Goal: Task Accomplishment & Management: Use online tool/utility

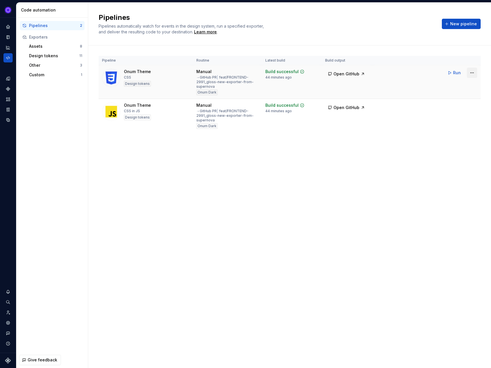
click at [474, 74] on html "Ixel Design system data Code automation Pipelines 2 Exporters Assets 8 Design t…" at bounding box center [245, 184] width 491 height 368
click at [458, 84] on div "Edit pipeline" at bounding box center [464, 85] width 49 height 6
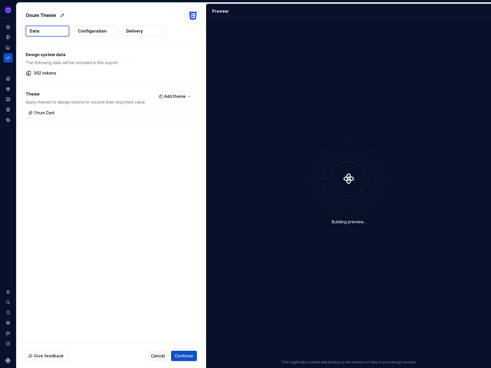
click at [99, 22] on div "Onum Theme Data Configuration Delivery" at bounding box center [111, 24] width 190 height 42
click at [94, 32] on p "Configuration" at bounding box center [92, 31] width 29 height 6
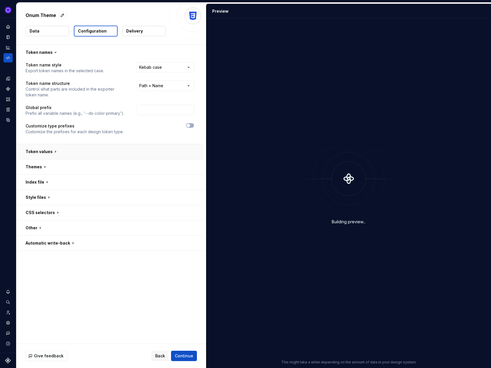
click at [46, 154] on button "button" at bounding box center [109, 151] width 187 height 15
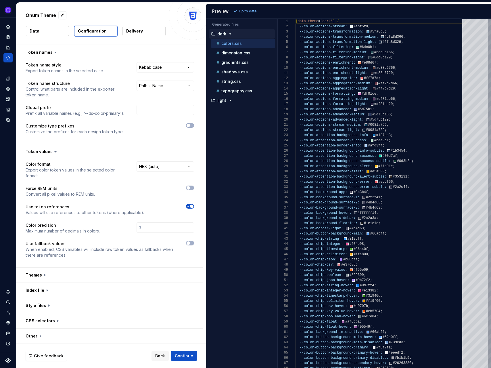
click at [191, 204] on icon "button" at bounding box center [188, 205] width 5 height 3
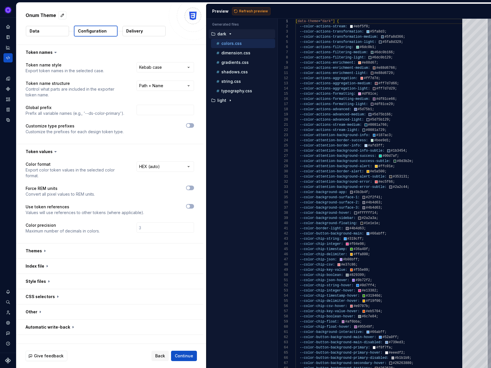
click at [248, 12] on span "Refresh preview" at bounding box center [253, 11] width 29 height 5
click at [160, 354] on span "Back" at bounding box center [160, 356] width 10 height 6
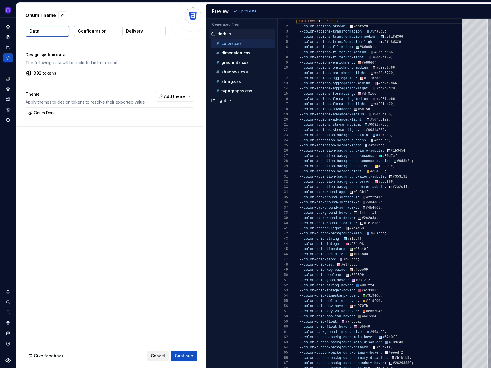
click at [159, 355] on span "Cancel" at bounding box center [158, 356] width 14 height 6
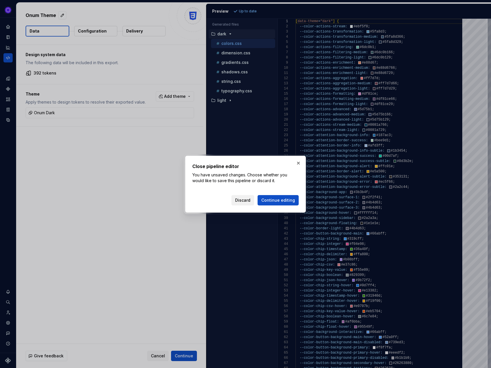
click at [250, 201] on span "Discard" at bounding box center [242, 200] width 15 height 6
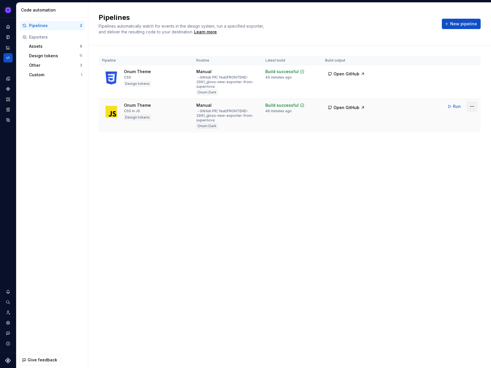
click at [473, 107] on html "Ixel Design system data Code automation Pipelines 2 Exporters Assets 8 Design t…" at bounding box center [245, 184] width 491 height 368
click at [452, 118] on div "Edit pipeline" at bounding box center [464, 119] width 49 height 6
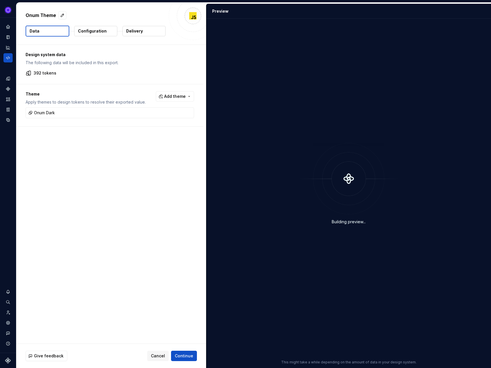
click at [82, 31] on p "Configuration" at bounding box center [92, 31] width 29 height 6
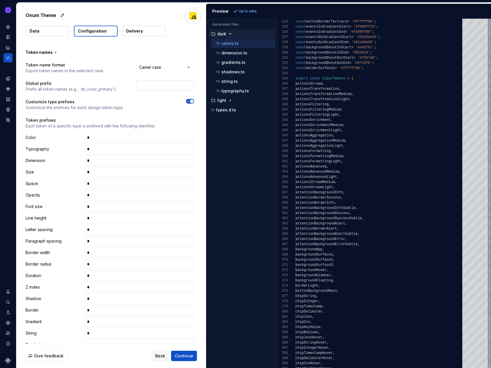
click at [154, 89] on input "text" at bounding box center [166, 86] width 58 height 10
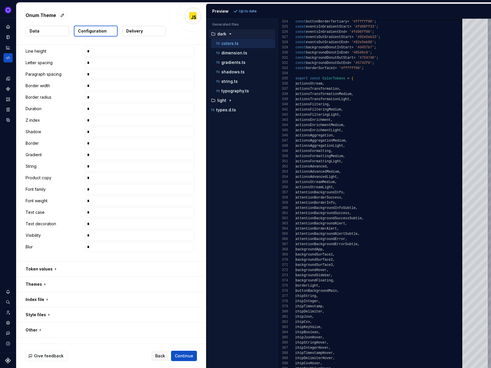
scroll to position [176, 0]
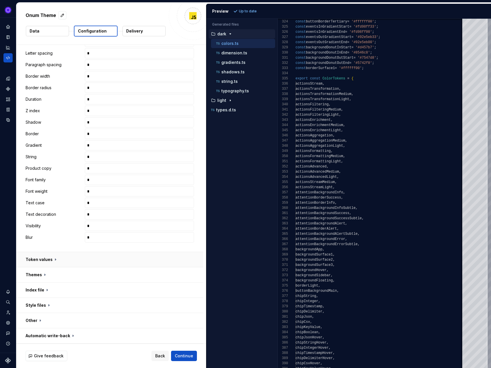
click at [49, 261] on button "button" at bounding box center [109, 259] width 187 height 15
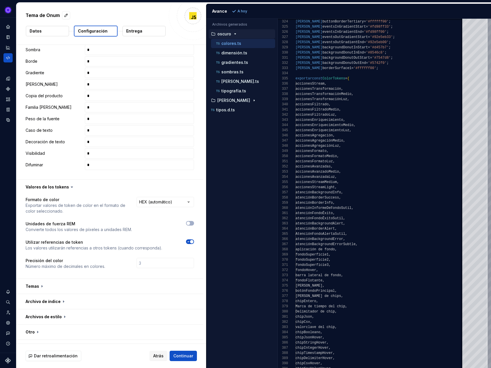
scroll to position [266, 0]
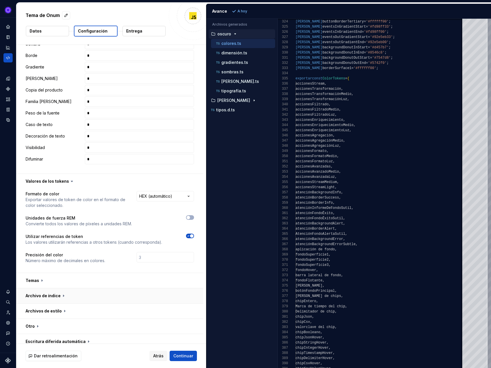
click at [58, 291] on button "button" at bounding box center [109, 295] width 187 height 15
click at [56, 305] on button "button" at bounding box center [109, 310] width 187 height 15
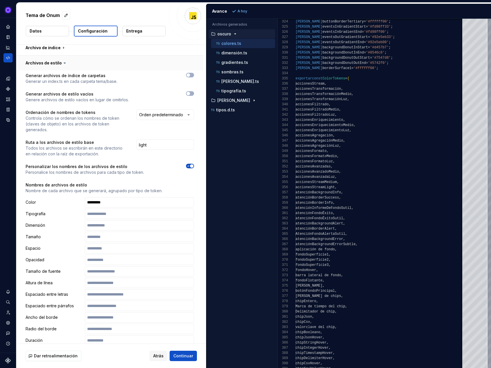
scroll to position [515, 0]
click at [191, 163] on icon "button" at bounding box center [188, 164] width 5 height 3
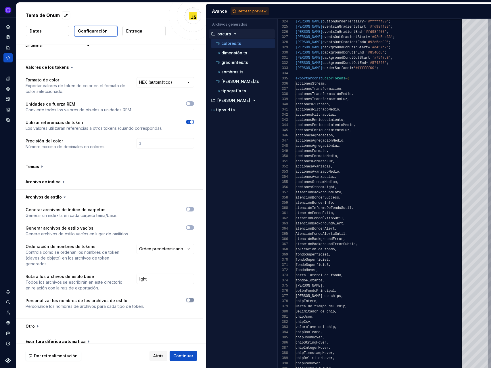
click at [194, 298] on button "button" at bounding box center [190, 300] width 8 height 5
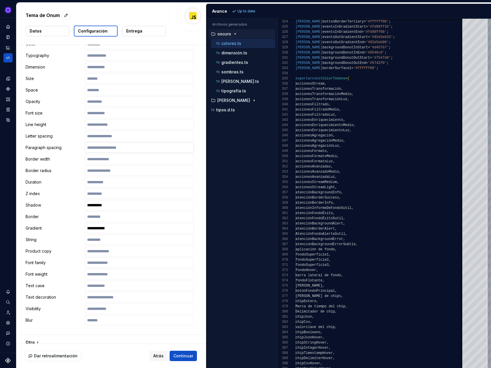
scroll to position [688, 0]
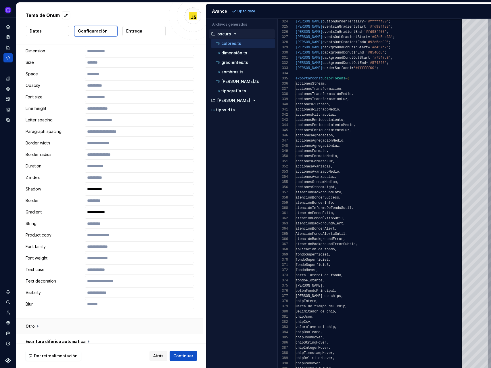
click at [99, 322] on button "button" at bounding box center [109, 326] width 187 height 15
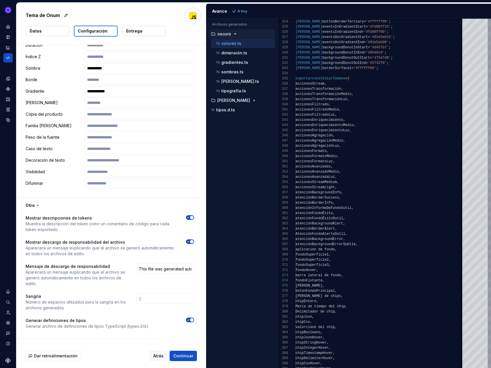
scroll to position [813, 0]
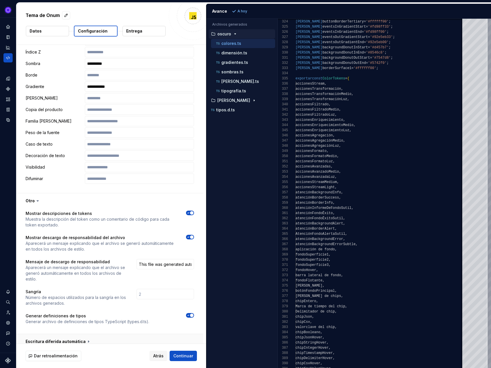
click at [61, 336] on button "button" at bounding box center [109, 341] width 187 height 15
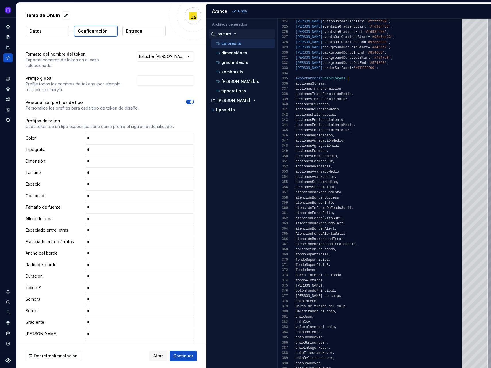
scroll to position [0, 0]
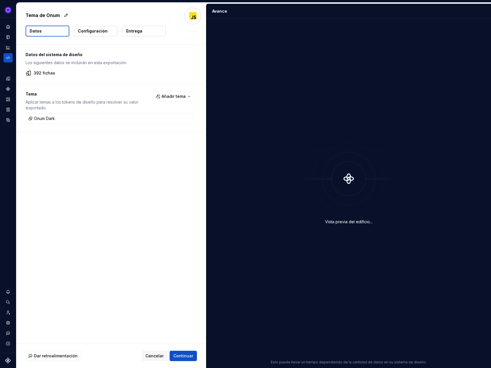
click at [105, 32] on font "Configuración" at bounding box center [93, 30] width 30 height 5
click at [102, 29] on font "Configuración" at bounding box center [93, 30] width 30 height 5
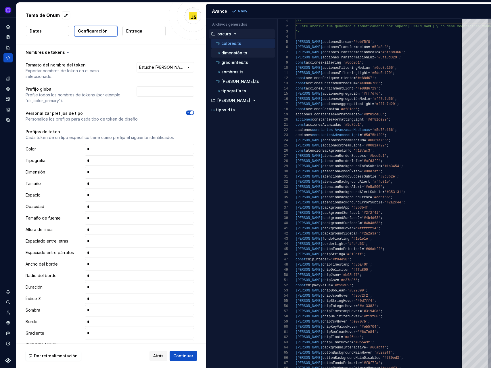
click at [247, 52] on div "dimensión.ts" at bounding box center [245, 53] width 60 height 6
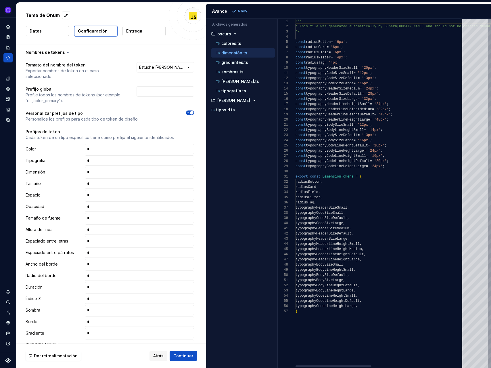
scroll to position [52, 0]
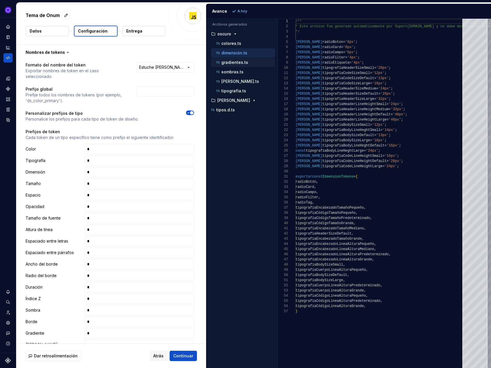
click at [242, 64] on font "gradientes.ts" at bounding box center [234, 62] width 27 height 5
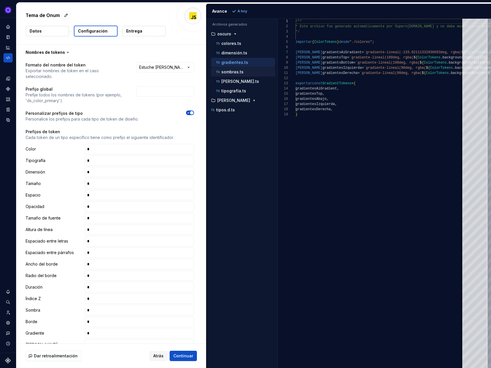
click at [236, 72] on font "sombras.ts" at bounding box center [232, 71] width 22 height 5
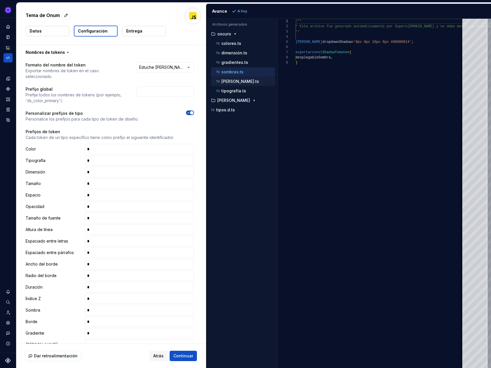
click at [229, 81] on font "[PERSON_NAME].ts" at bounding box center [240, 81] width 38 height 5
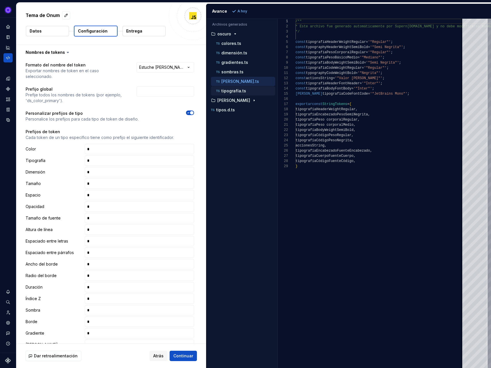
click at [226, 94] on div "tipografía.ts" at bounding box center [243, 90] width 64 height 9
click at [229, 92] on font "tipografía.ts" at bounding box center [233, 90] width 25 height 5
type textarea "**********"
